Goal: Find specific page/section: Find specific page/section

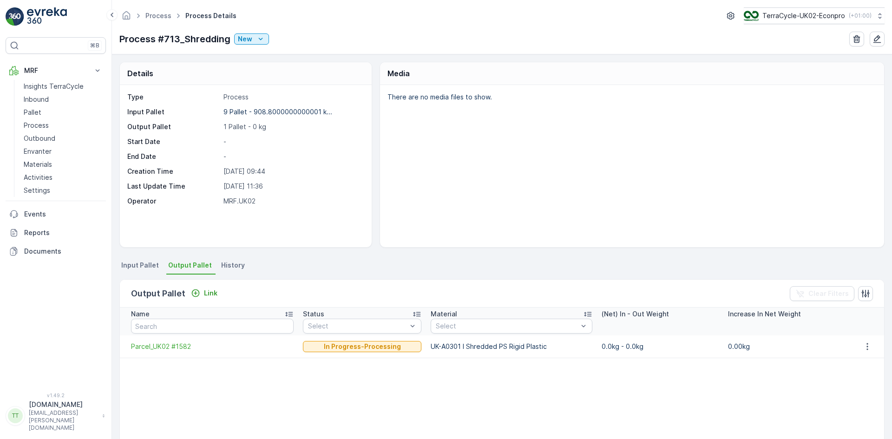
scroll to position [39, 0]
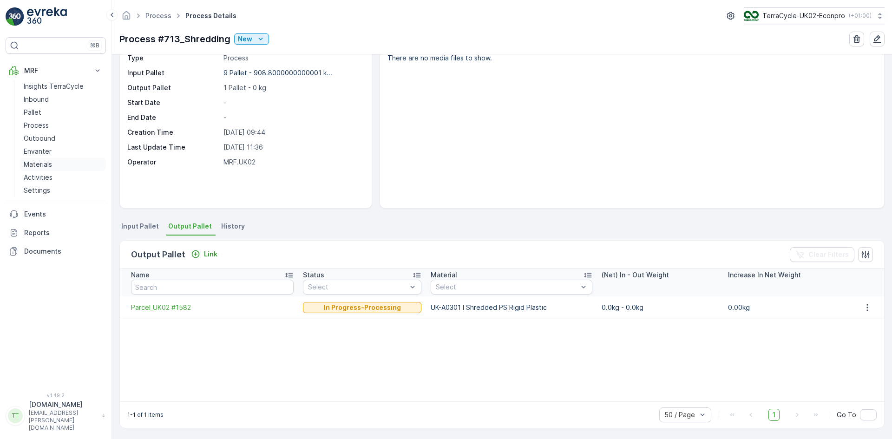
click at [45, 165] on p "Materials" at bounding box center [38, 164] width 28 height 9
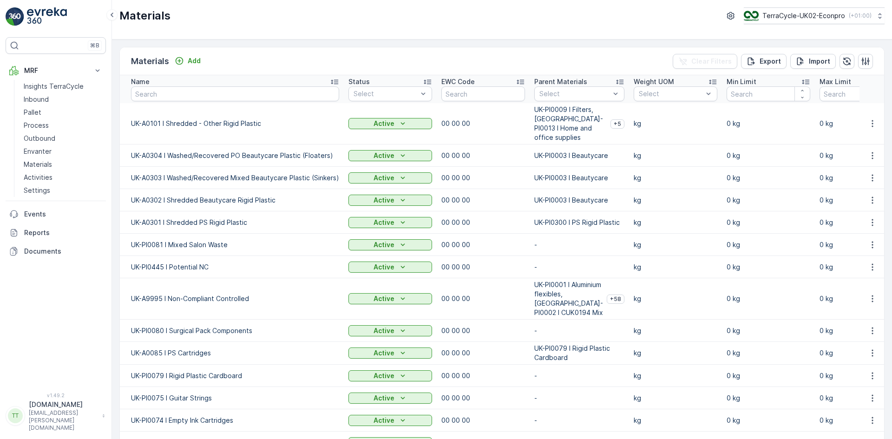
click at [206, 93] on input "text" at bounding box center [235, 93] width 208 height 15
type input "home"
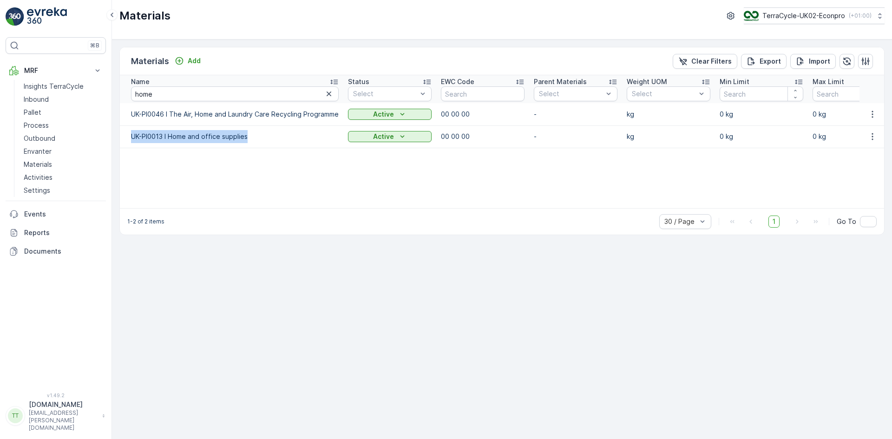
drag, startPoint x: 127, startPoint y: 137, endPoint x: 247, endPoint y: 133, distance: 119.9
click at [247, 133] on td "UK-PI0013 I Home and office supplies" at bounding box center [231, 136] width 223 height 22
copy td "UK-PI0013 I Home and office supplies"
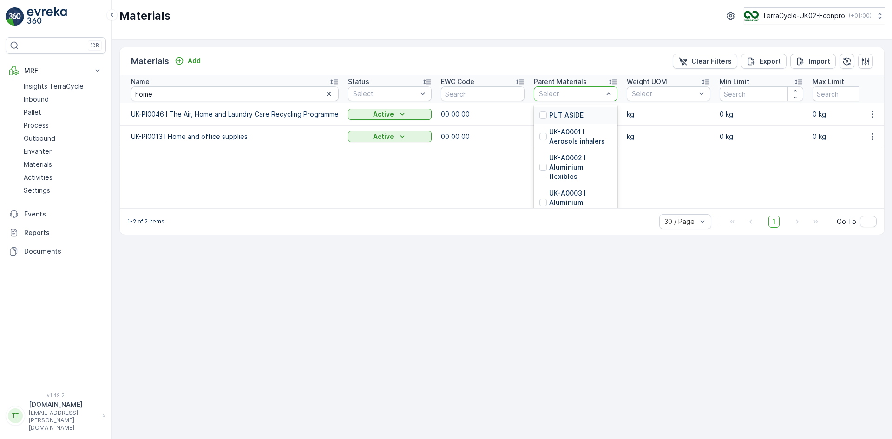
type input "UK-PI0013 I Home and office supplies"
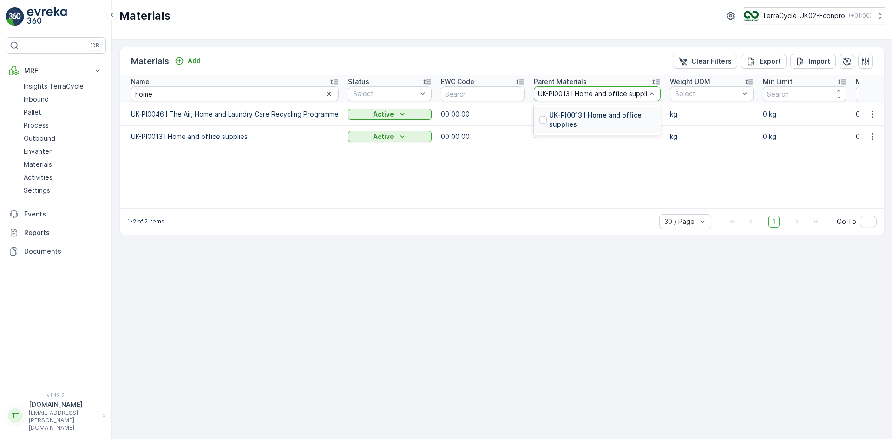
scroll to position [0, 8]
click at [540, 119] on div at bounding box center [542, 119] width 7 height 7
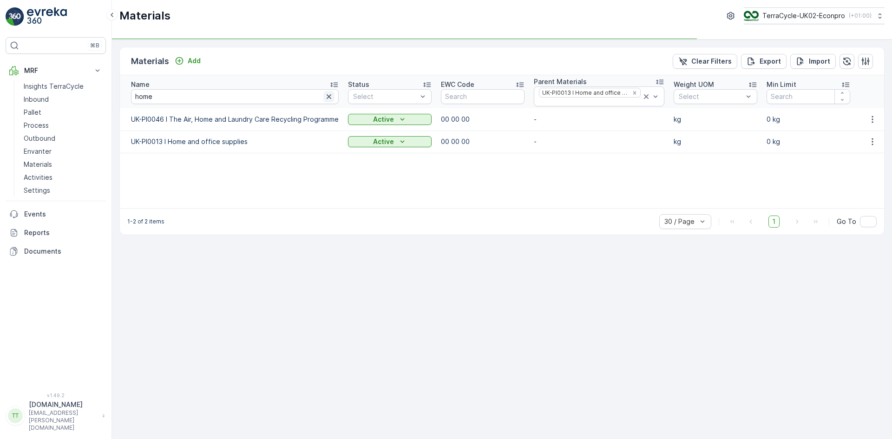
click at [327, 94] on icon "button" at bounding box center [328, 96] width 9 height 9
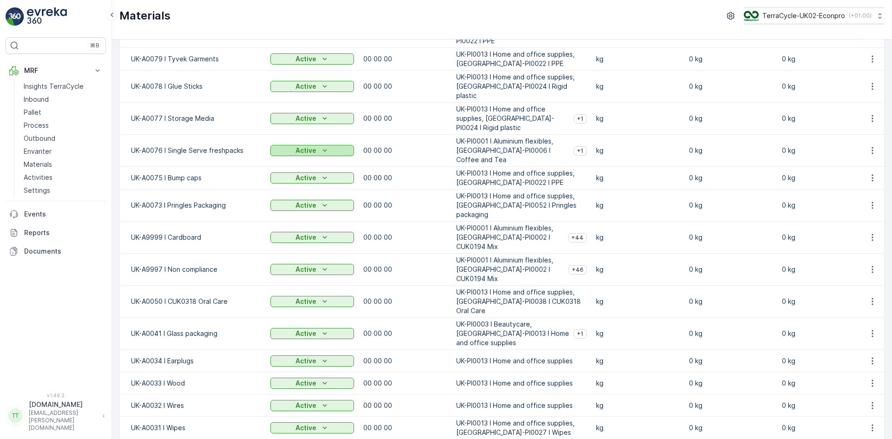
scroll to position [204, 0]
